Goal: Navigation & Orientation: Find specific page/section

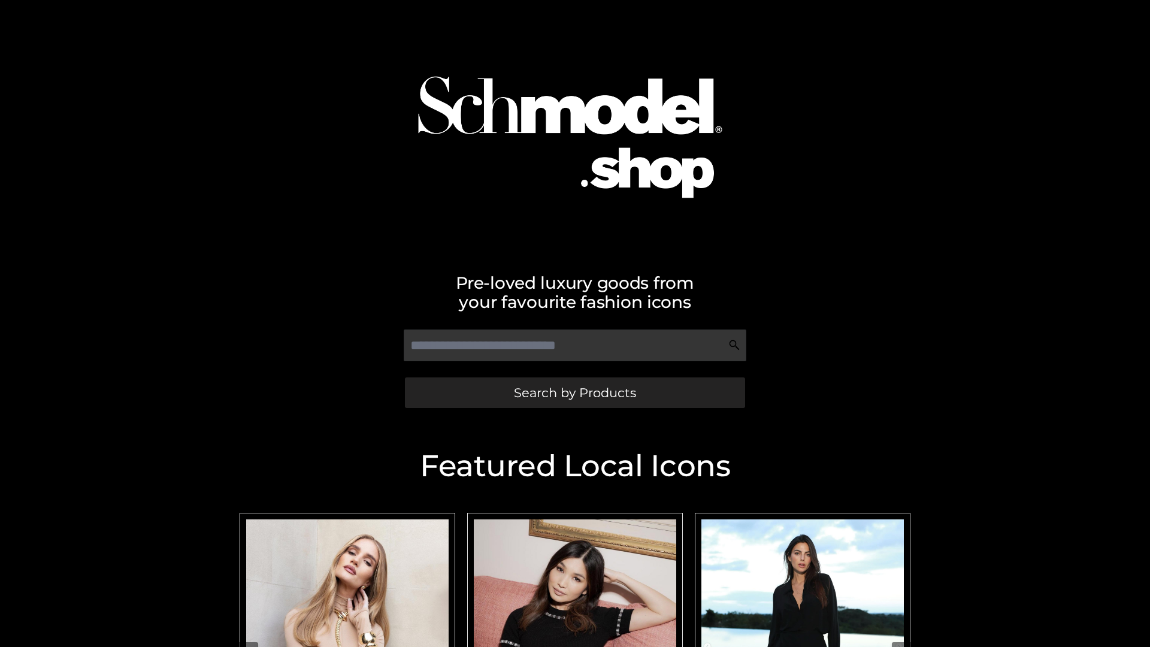
click at [574, 392] on span "Search by Products" at bounding box center [575, 392] width 122 height 13
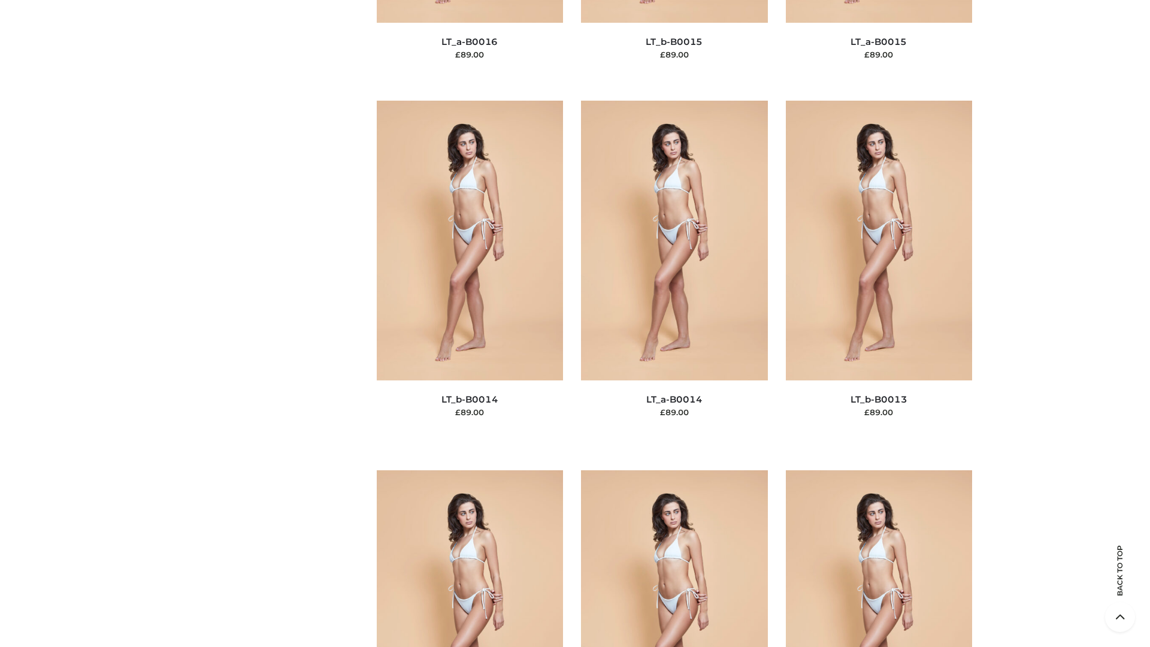
scroll to position [4260, 0]
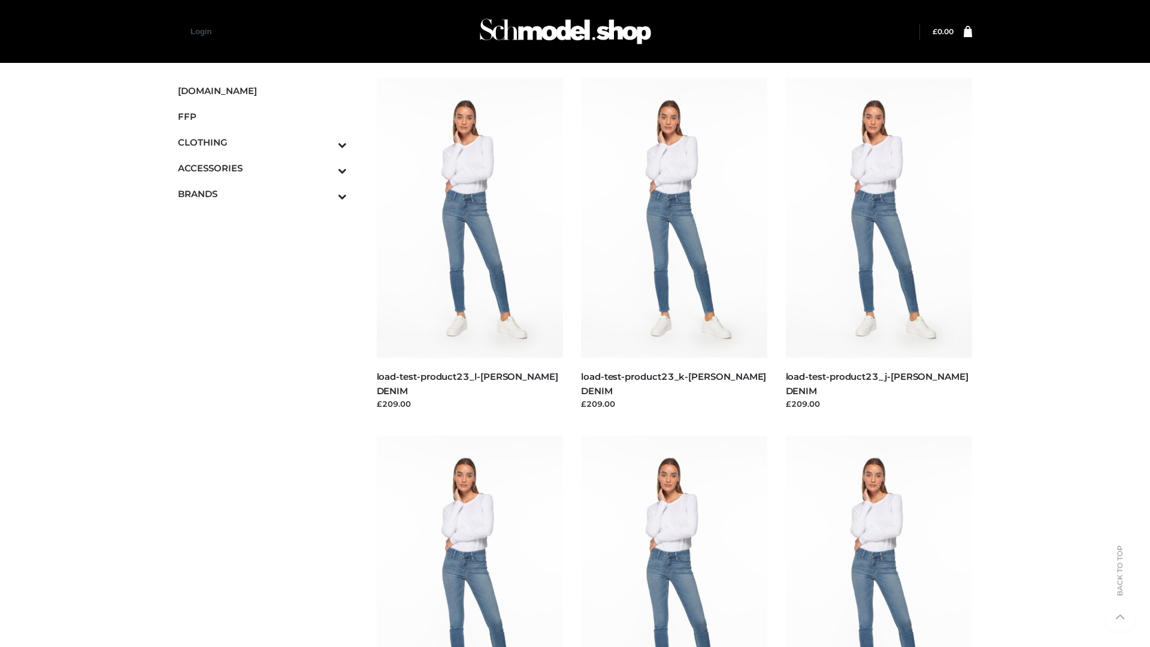
scroll to position [1051, 0]
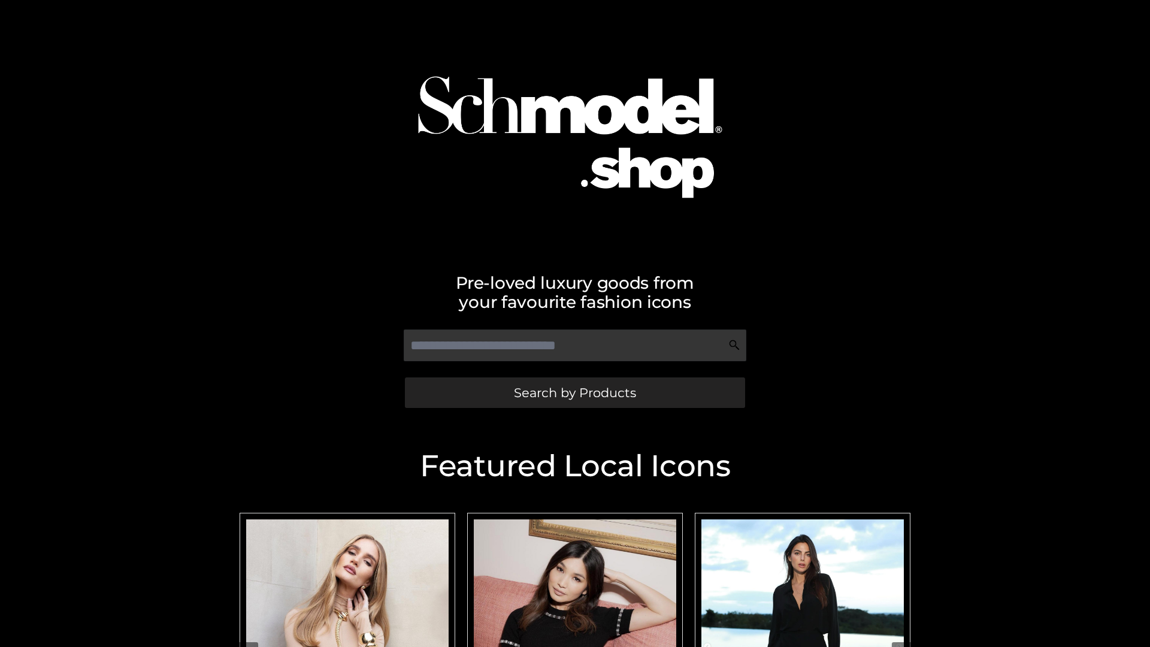
click at [574, 392] on span "Search by Products" at bounding box center [575, 392] width 122 height 13
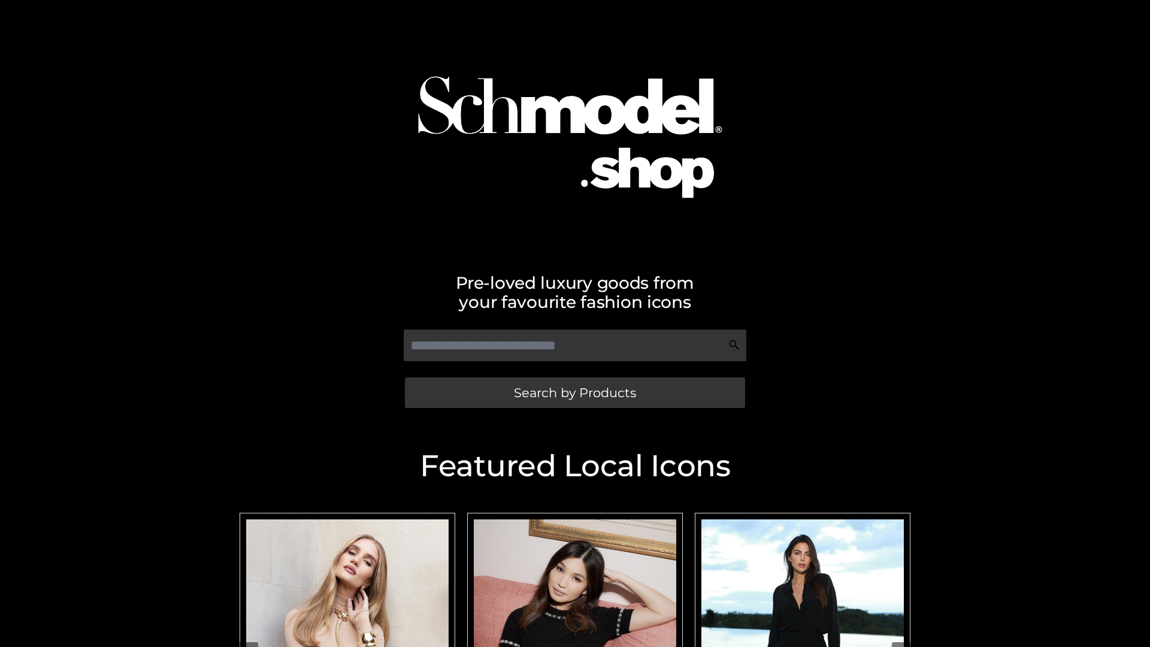
click at [574, 392] on span "Search by Products" at bounding box center [575, 392] width 122 height 13
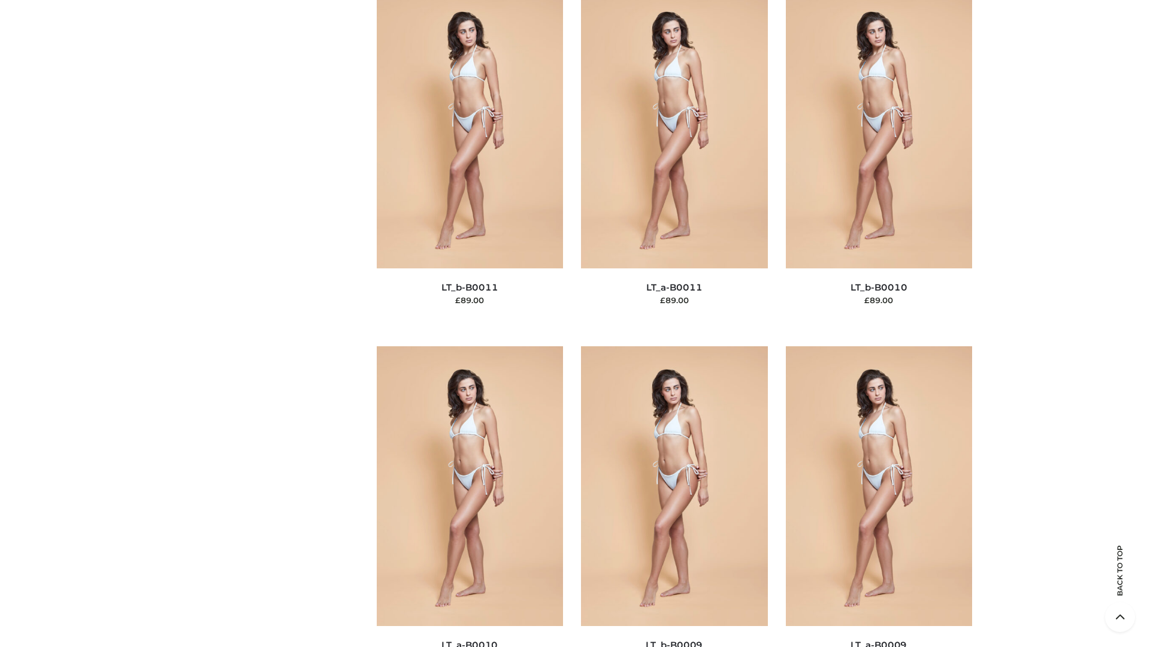
scroll to position [5380, 0]
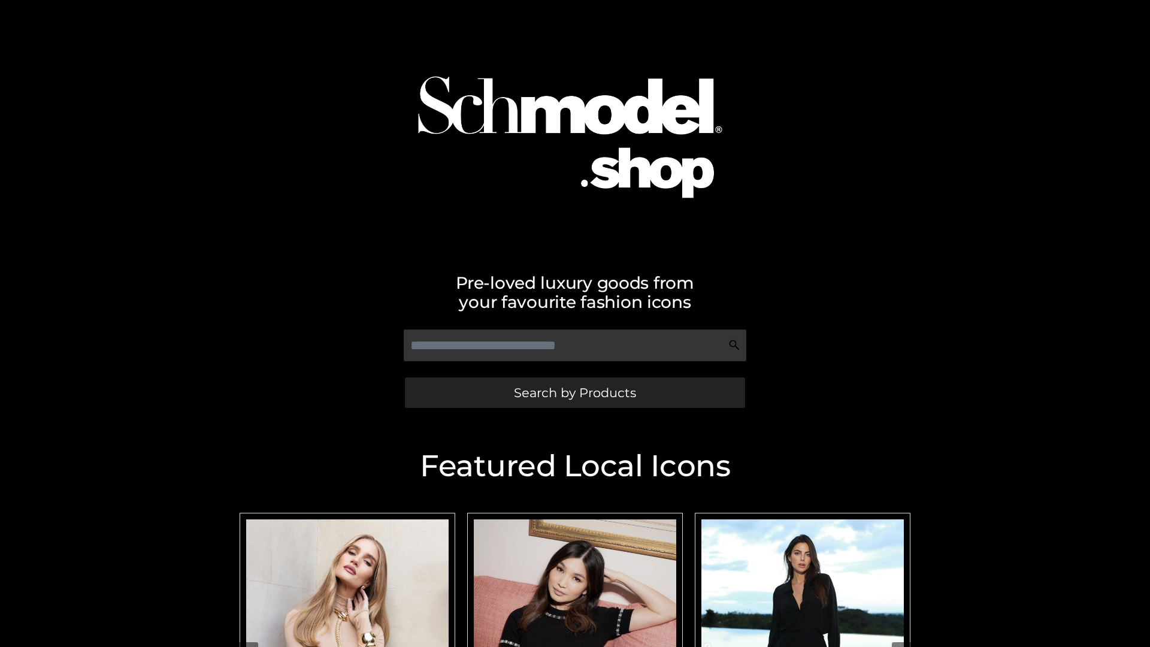
click at [574, 392] on span "Search by Products" at bounding box center [575, 392] width 122 height 13
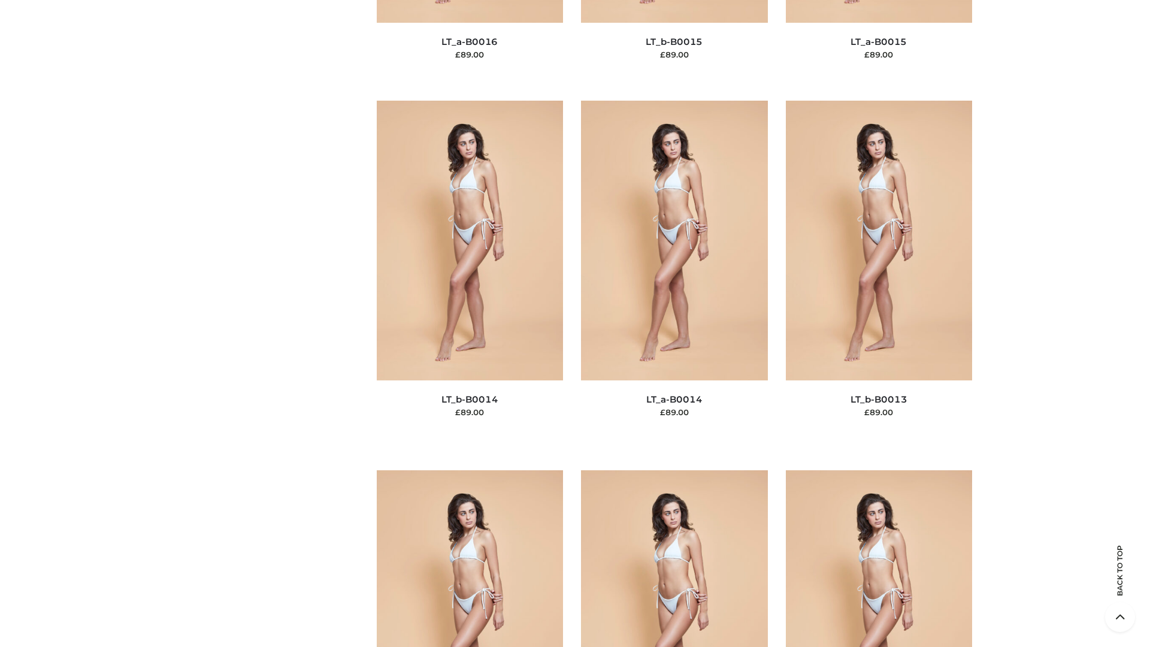
scroll to position [4260, 0]
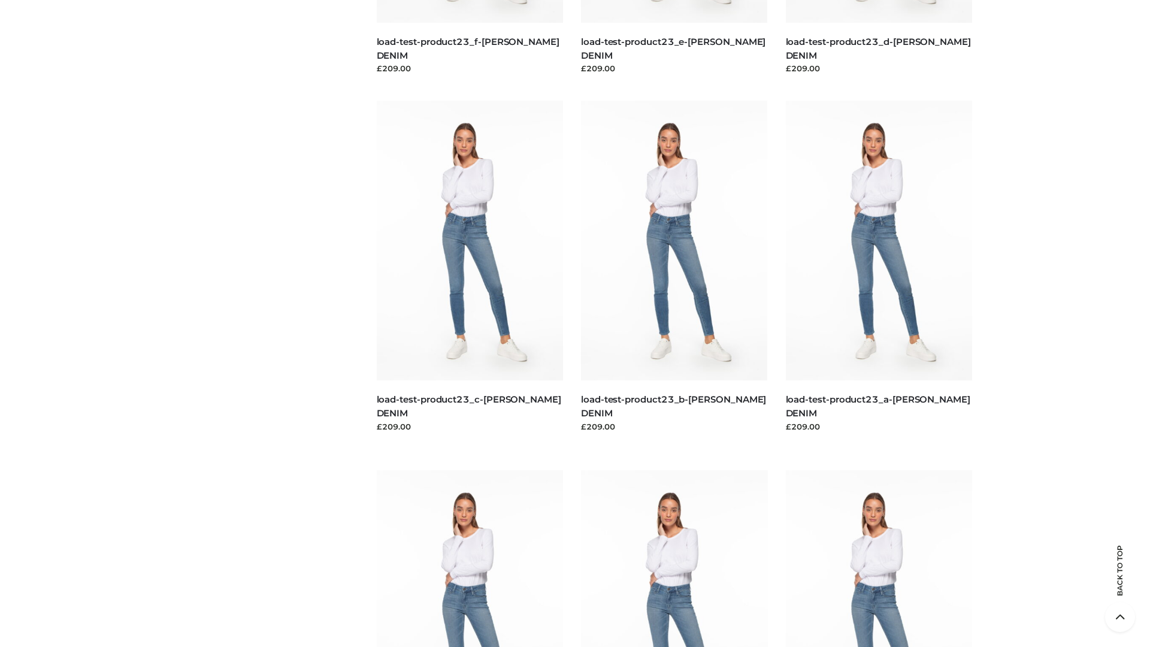
scroll to position [1051, 0]
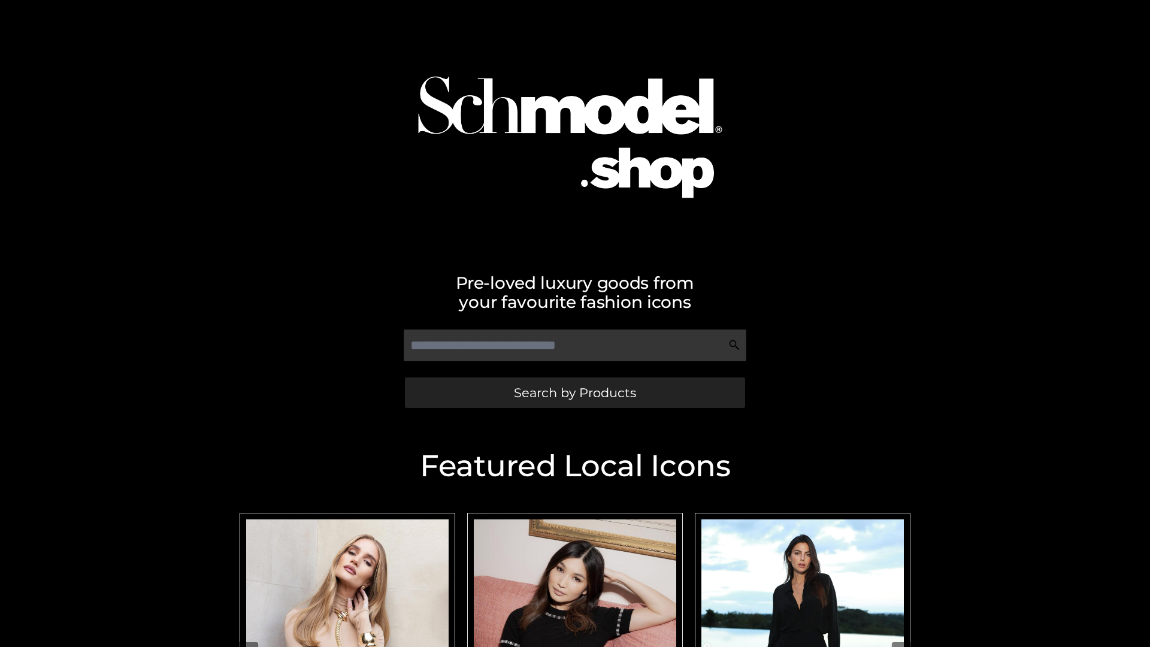
click at [574, 392] on span "Search by Products" at bounding box center [575, 392] width 122 height 13
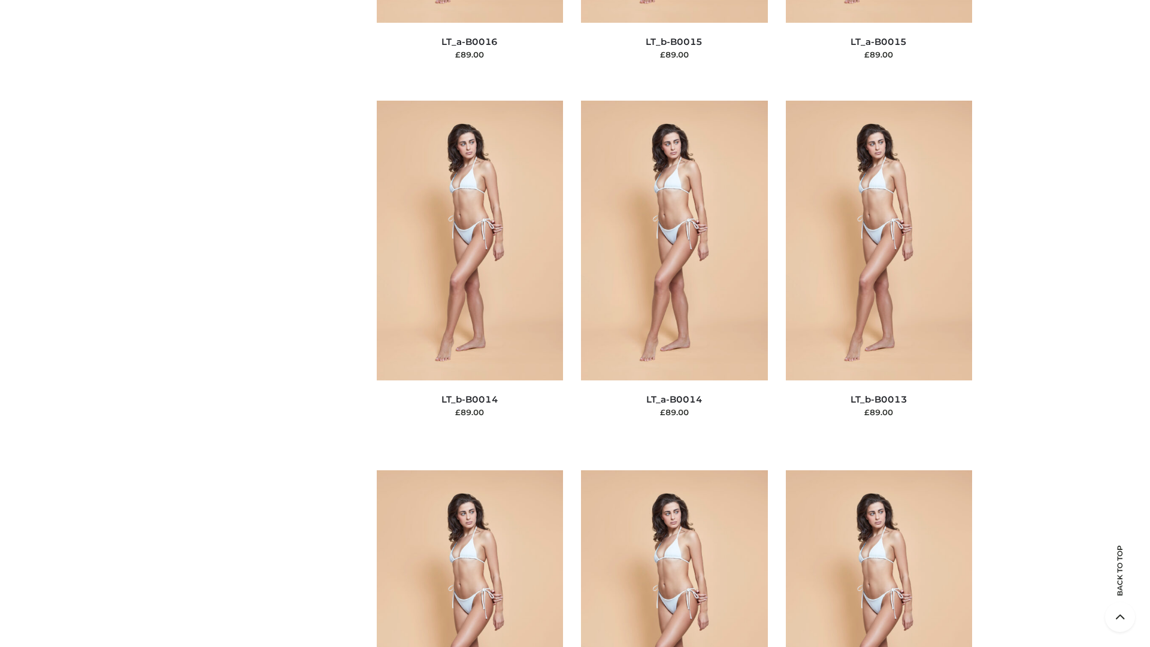
scroll to position [4260, 0]
